Goal: Information Seeking & Learning: Learn about a topic

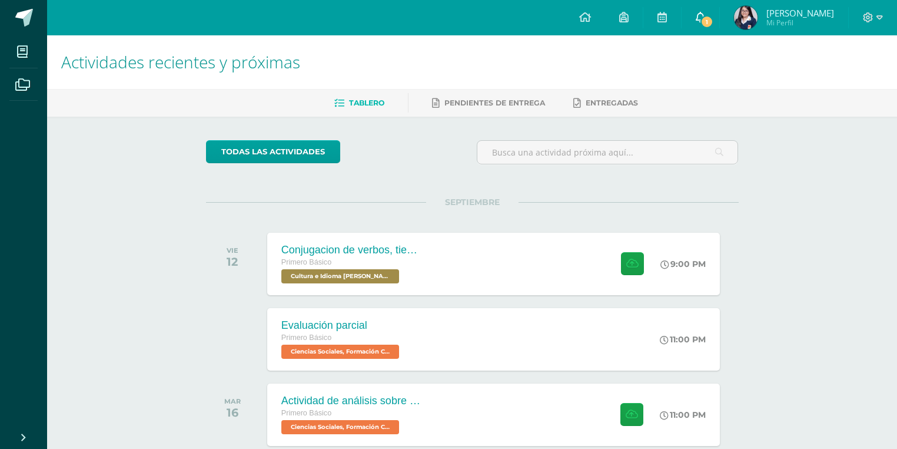
click at [694, 24] on link "1" at bounding box center [701, 17] width 38 height 35
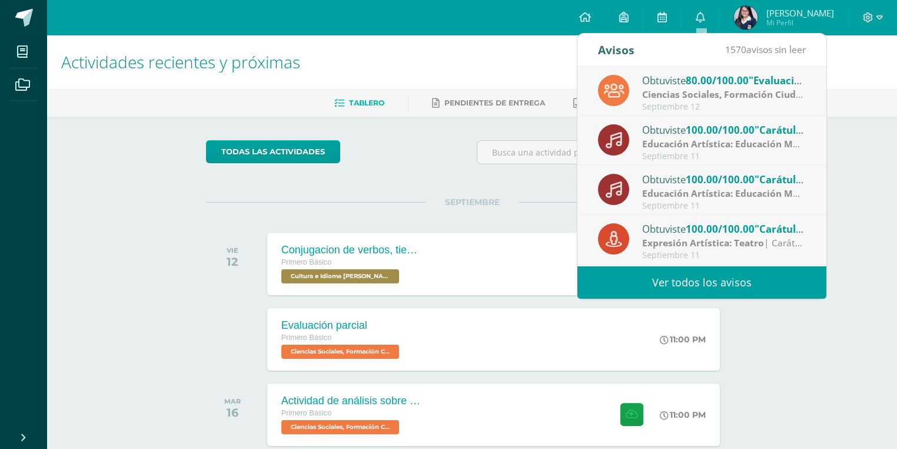
click at [667, 74] on div "Obtuviste 80.00/100.00 "Evaluación parcial" en Ciencias Sociales, Formación Ciu…" at bounding box center [724, 79] width 164 height 15
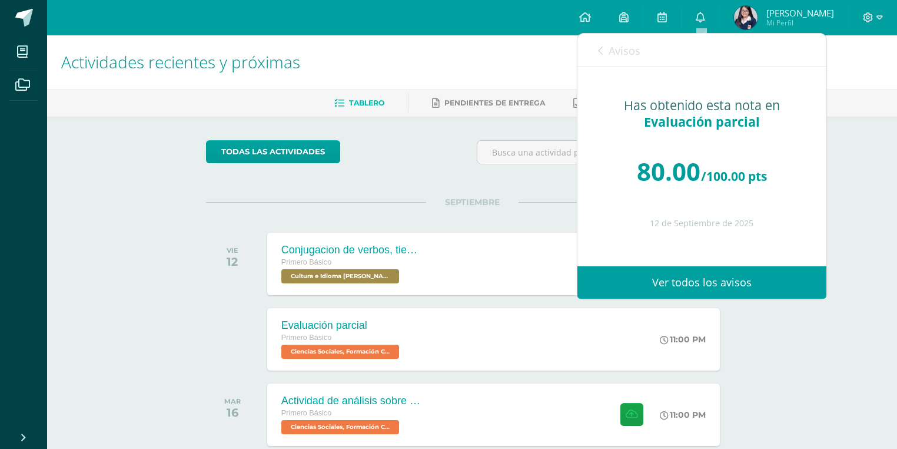
click at [640, 57] on link "Avisos" at bounding box center [619, 51] width 42 height 34
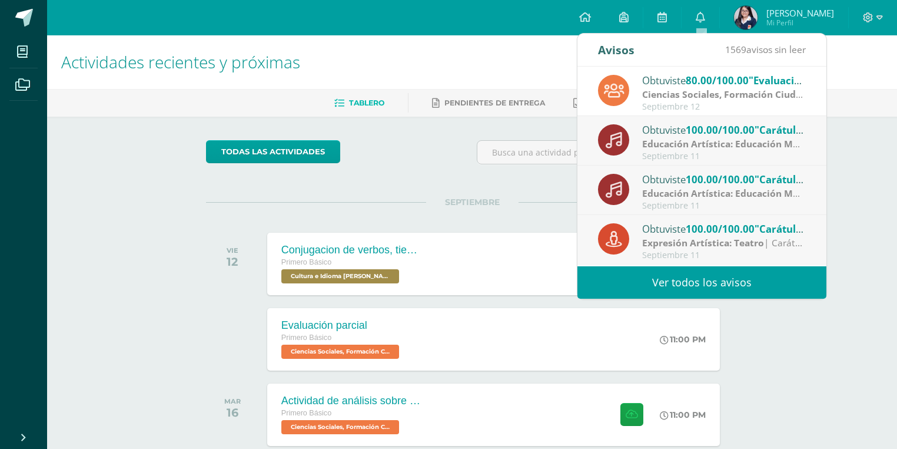
click at [667, 149] on strong "Educación Artística: Educación Musical" at bounding box center [730, 143] width 177 height 13
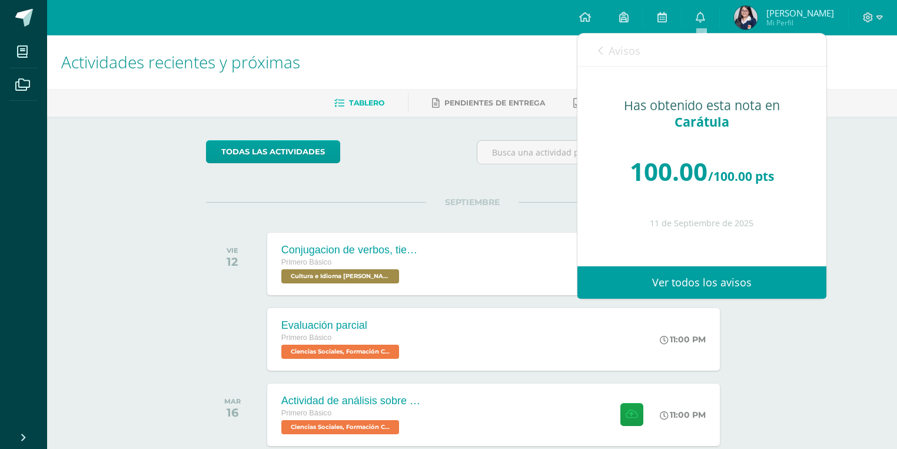
click at [625, 64] on link "Avisos" at bounding box center [619, 51] width 42 height 34
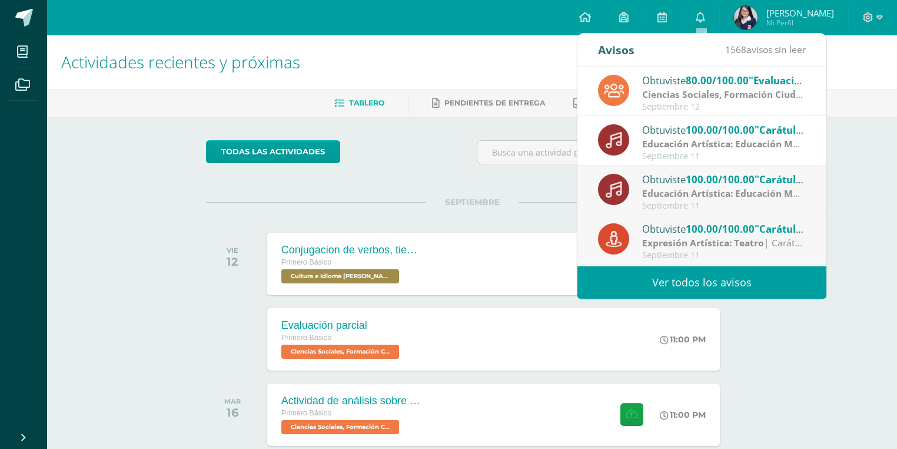
click at [654, 188] on strong "Educación Artística: Educación Musical" at bounding box center [730, 193] width 177 height 13
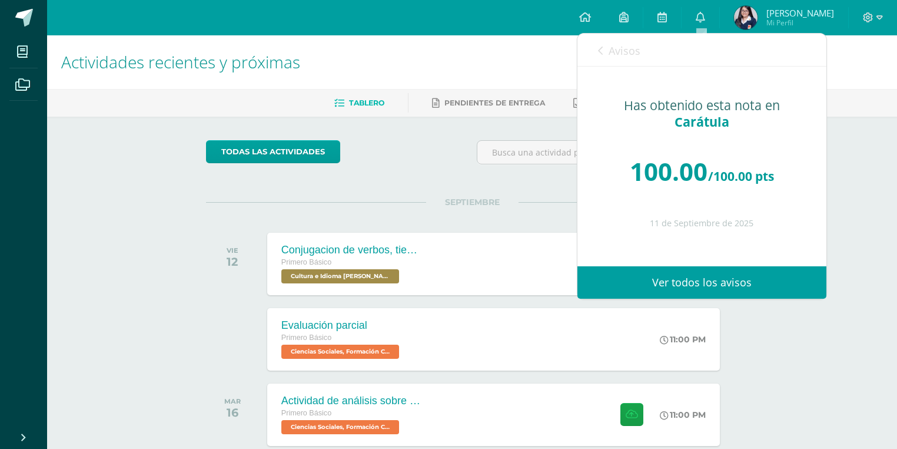
click at [629, 61] on link "Avisos" at bounding box center [619, 51] width 42 height 34
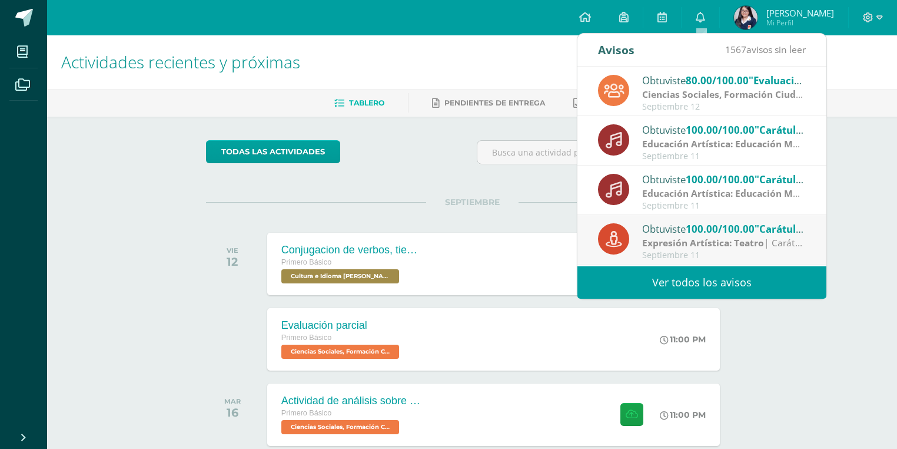
scroll to position [94, 0]
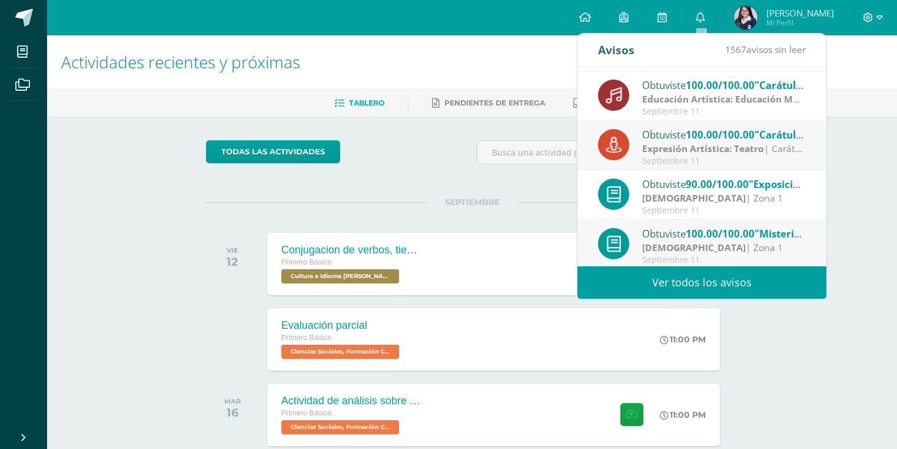
click at [650, 139] on div "Obtuviste 100.00/100.00 "Carátula" en Expresión Artística: Teatro" at bounding box center [724, 134] width 164 height 15
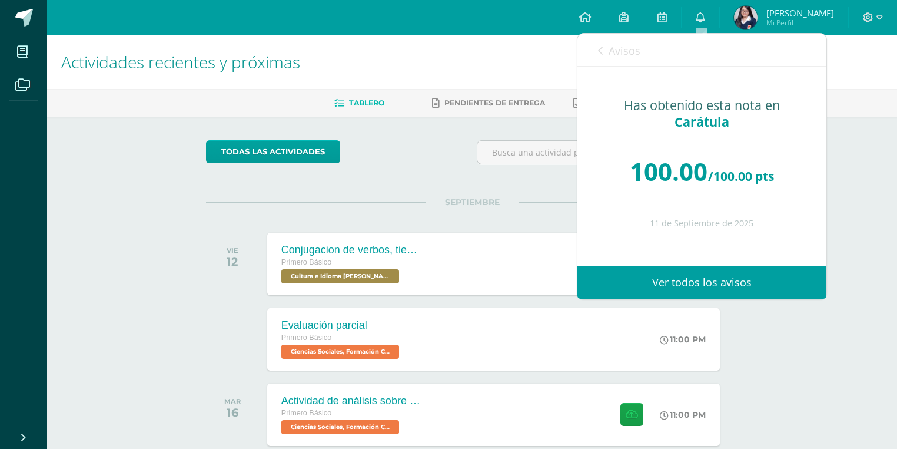
click at [631, 71] on div "Has obtenido esta nota en Carátula 100.00 /100.00 pts 11 de Septiembre de 2025" at bounding box center [702, 158] width 249 height 183
click at [629, 61] on link "Avisos" at bounding box center [619, 51] width 42 height 34
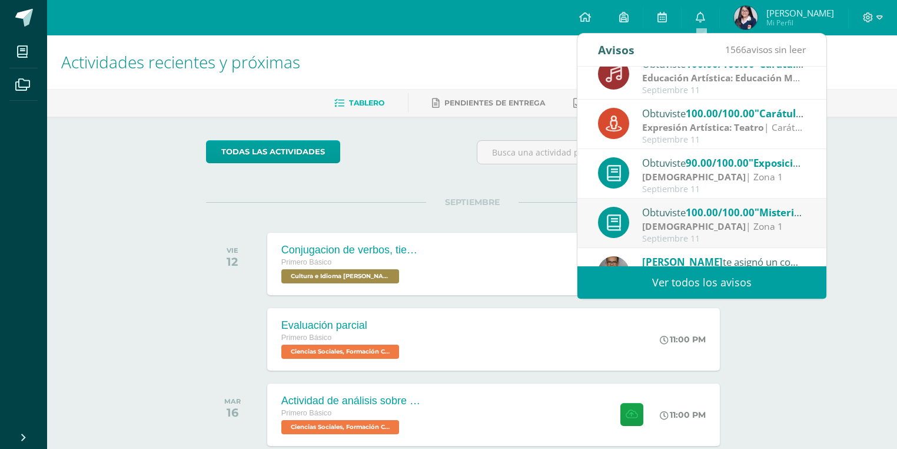
scroll to position [188, 0]
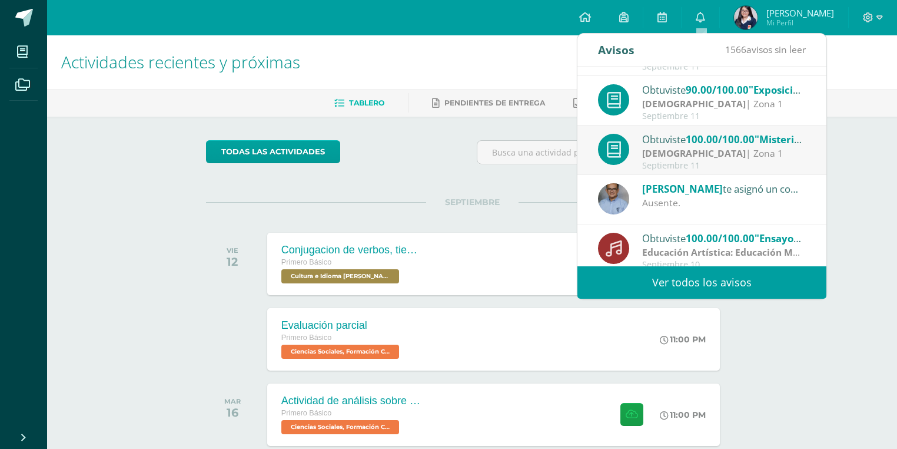
click at [652, 137] on div "Obtuviste 100.00/100.00 "Misterios del Rosario" en Evangelización" at bounding box center [724, 138] width 164 height 15
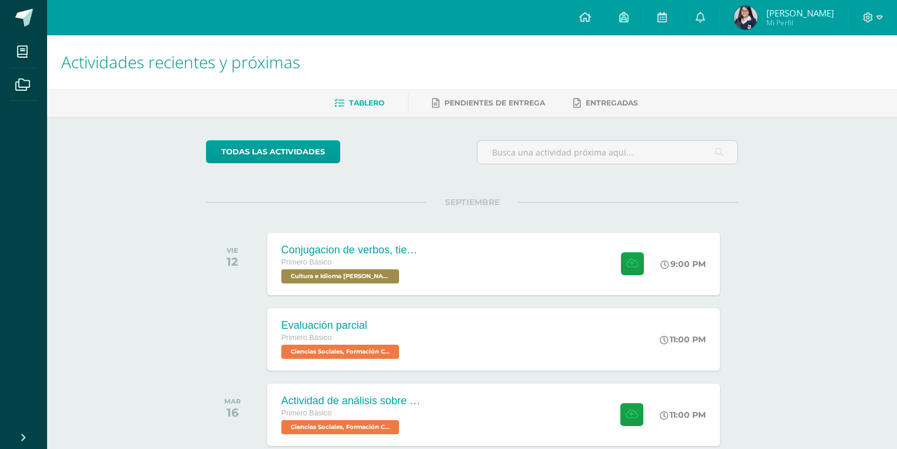
click at [474, 175] on div "todas las Actividades No tienes actividades Échale un vistazo a los demás perío…" at bounding box center [473, 390] width 580 height 547
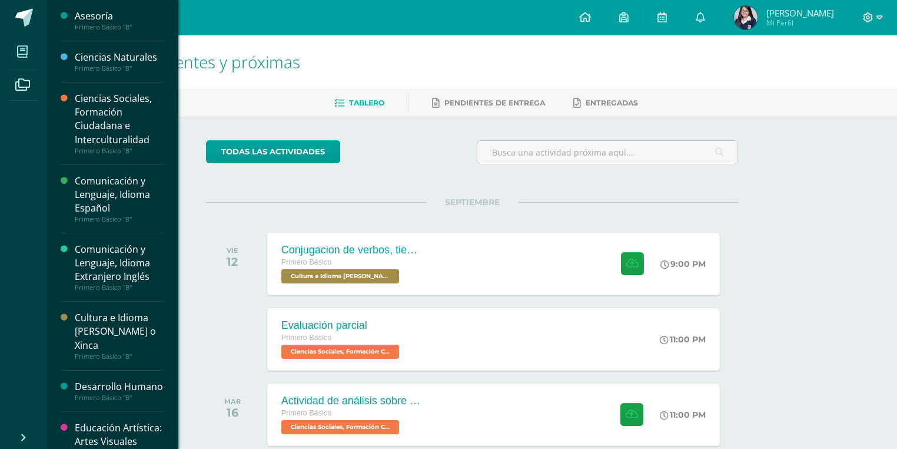
click at [21, 56] on icon at bounding box center [22, 52] width 11 height 12
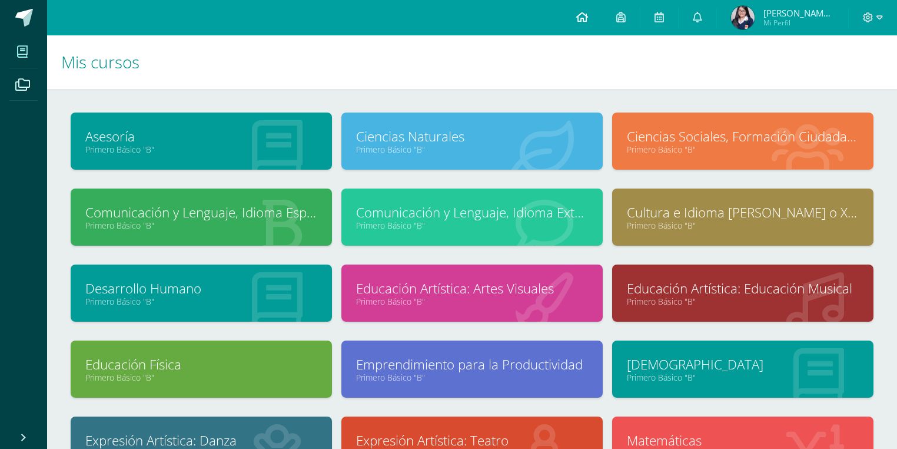
click at [595, 25] on link at bounding box center [582, 17] width 40 height 35
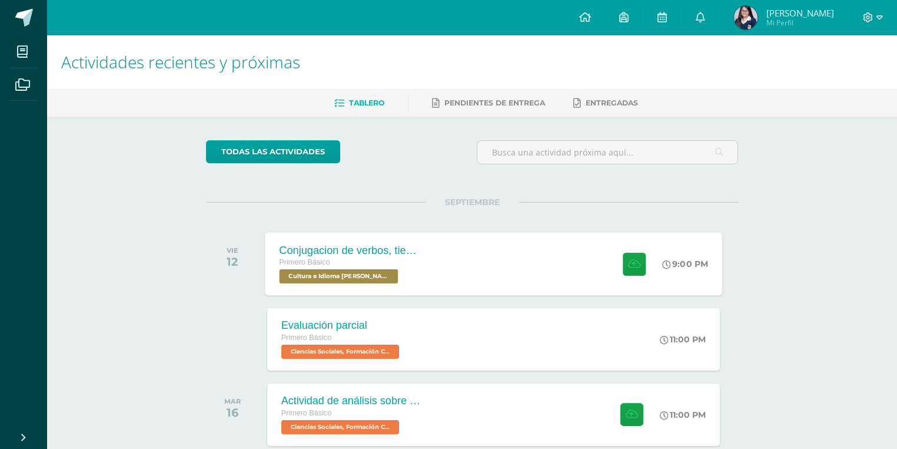
click at [489, 269] on div "Conjugacion de verbos, tiempo pasado en Kaqchikel Primero Básico Cultura e Idio…" at bounding box center [494, 263] width 458 height 63
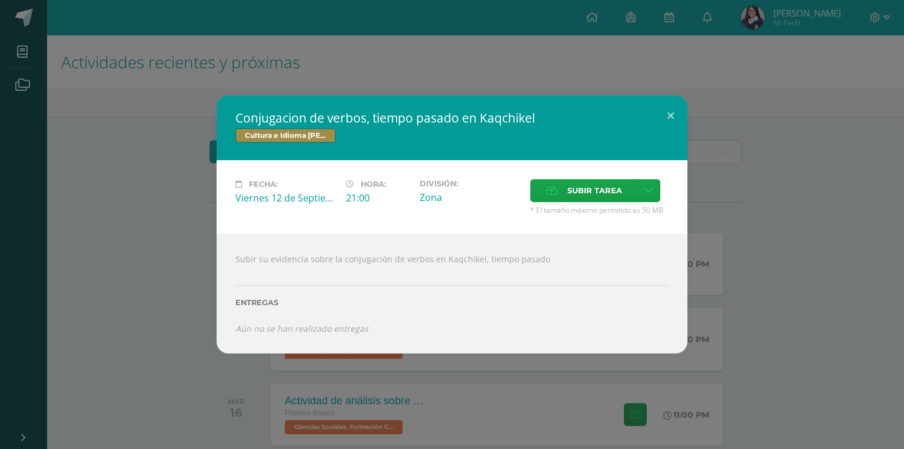
click at [112, 168] on div "Conjugacion de verbos, tiempo pasado en Kaqchikel Cultura e Idioma Maya Garífun…" at bounding box center [452, 223] width 895 height 257
